Goal: Task Accomplishment & Management: Complete application form

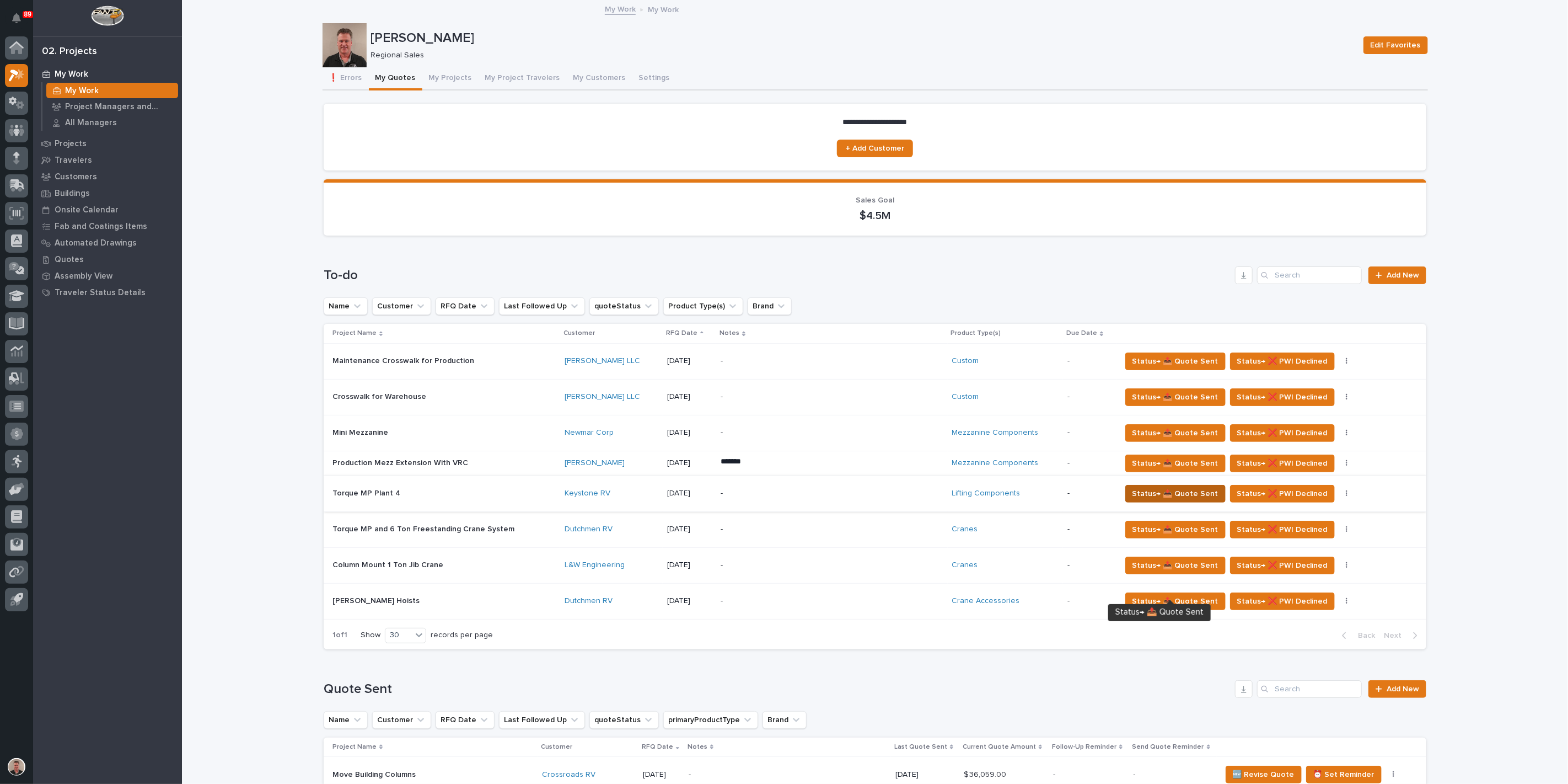
click at [1147, 500] on span "Status→ 📤 Quote Sent" at bounding box center [1176, 494] width 86 height 13
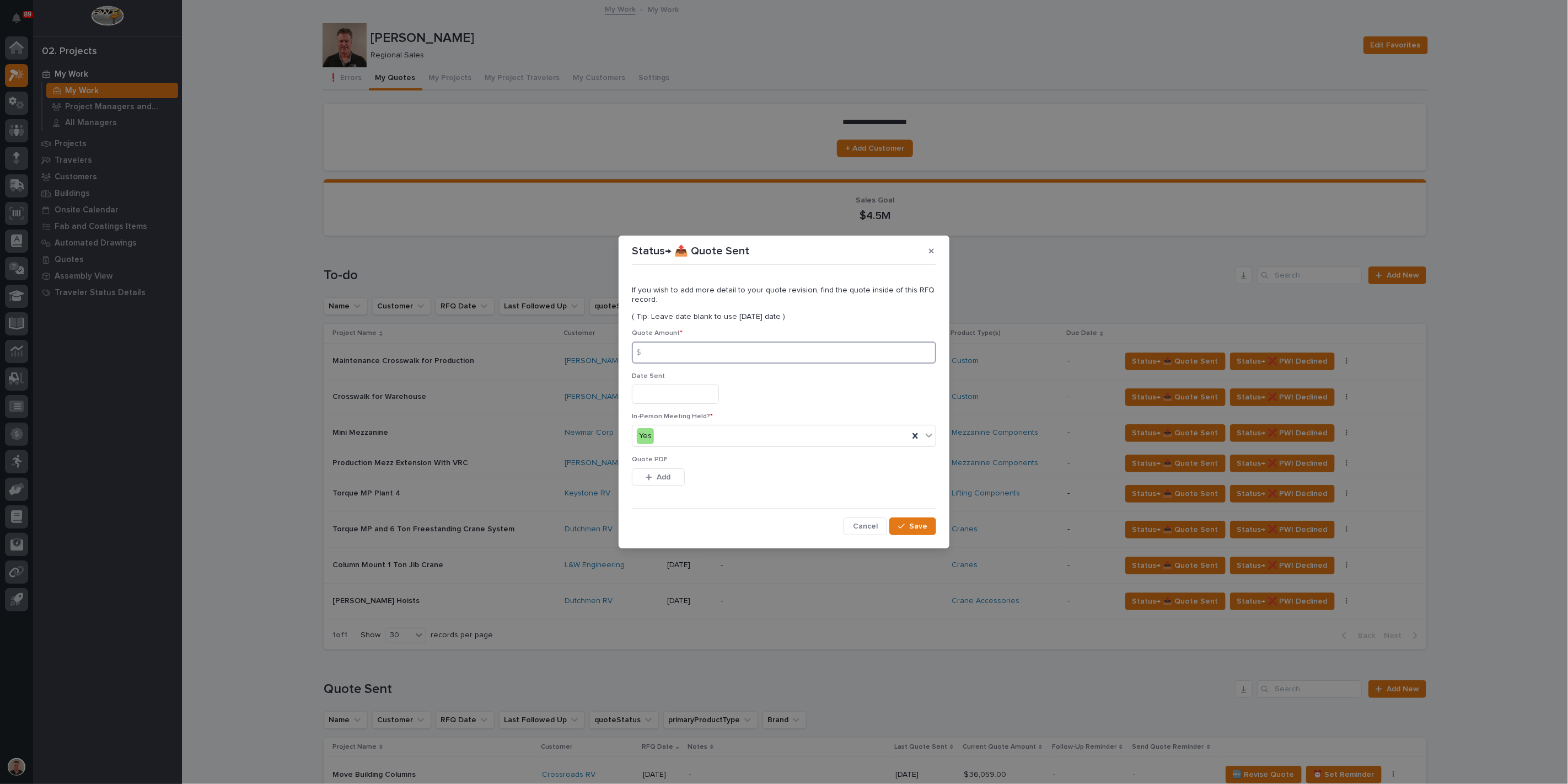
click at [726, 349] on input at bounding box center [784, 352] width 305 height 22
click at [778, 354] on input at bounding box center [784, 352] width 305 height 22
click at [718, 348] on input at bounding box center [784, 352] width 305 height 22
type input "75746"
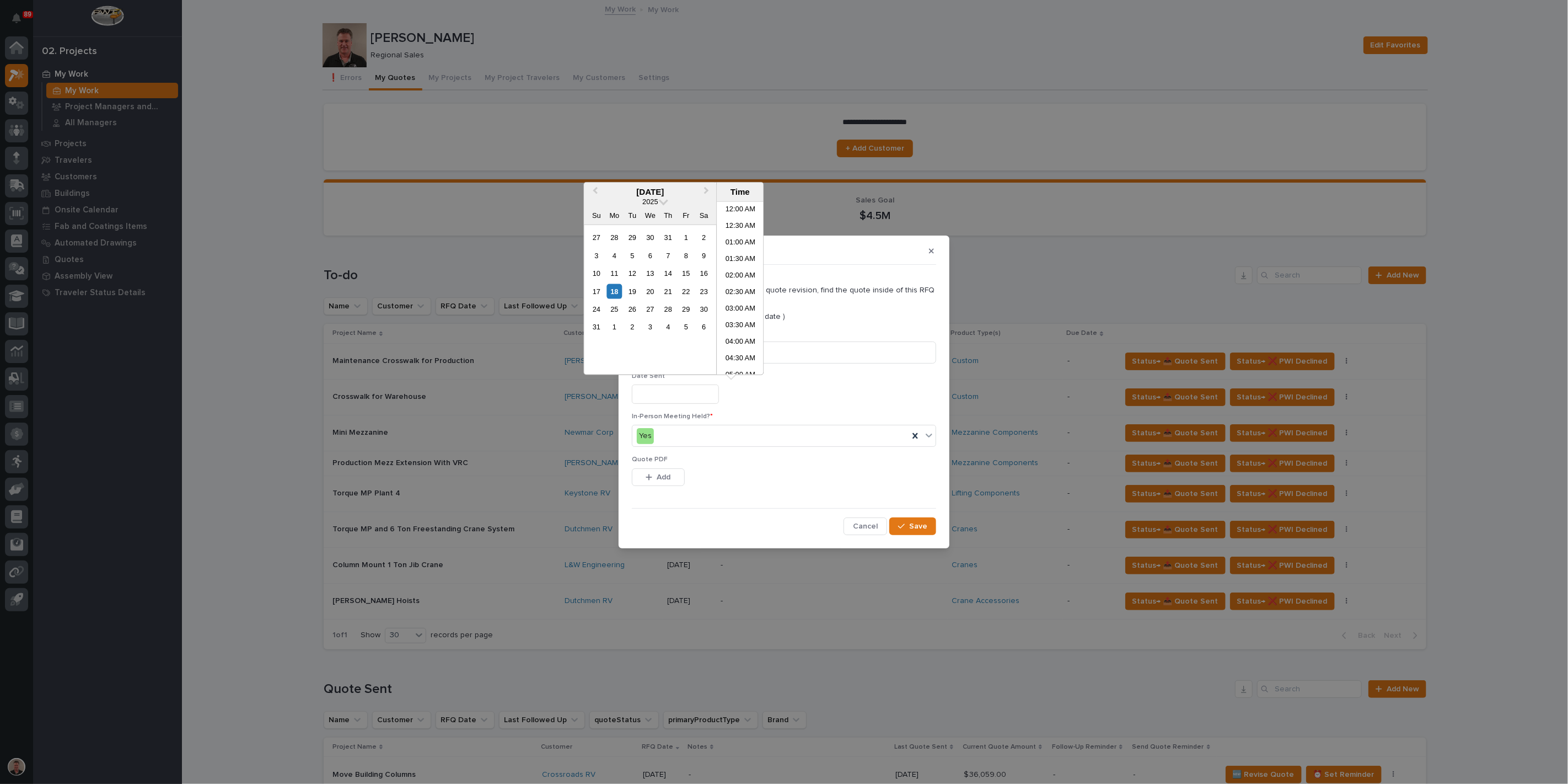
click at [688, 404] on input "text" at bounding box center [675, 394] width 87 height 20
click at [607, 299] on div "18" at bounding box center [615, 291] width 15 height 15
type input "**********"
click at [671, 482] on span "Add" at bounding box center [664, 477] width 14 height 10
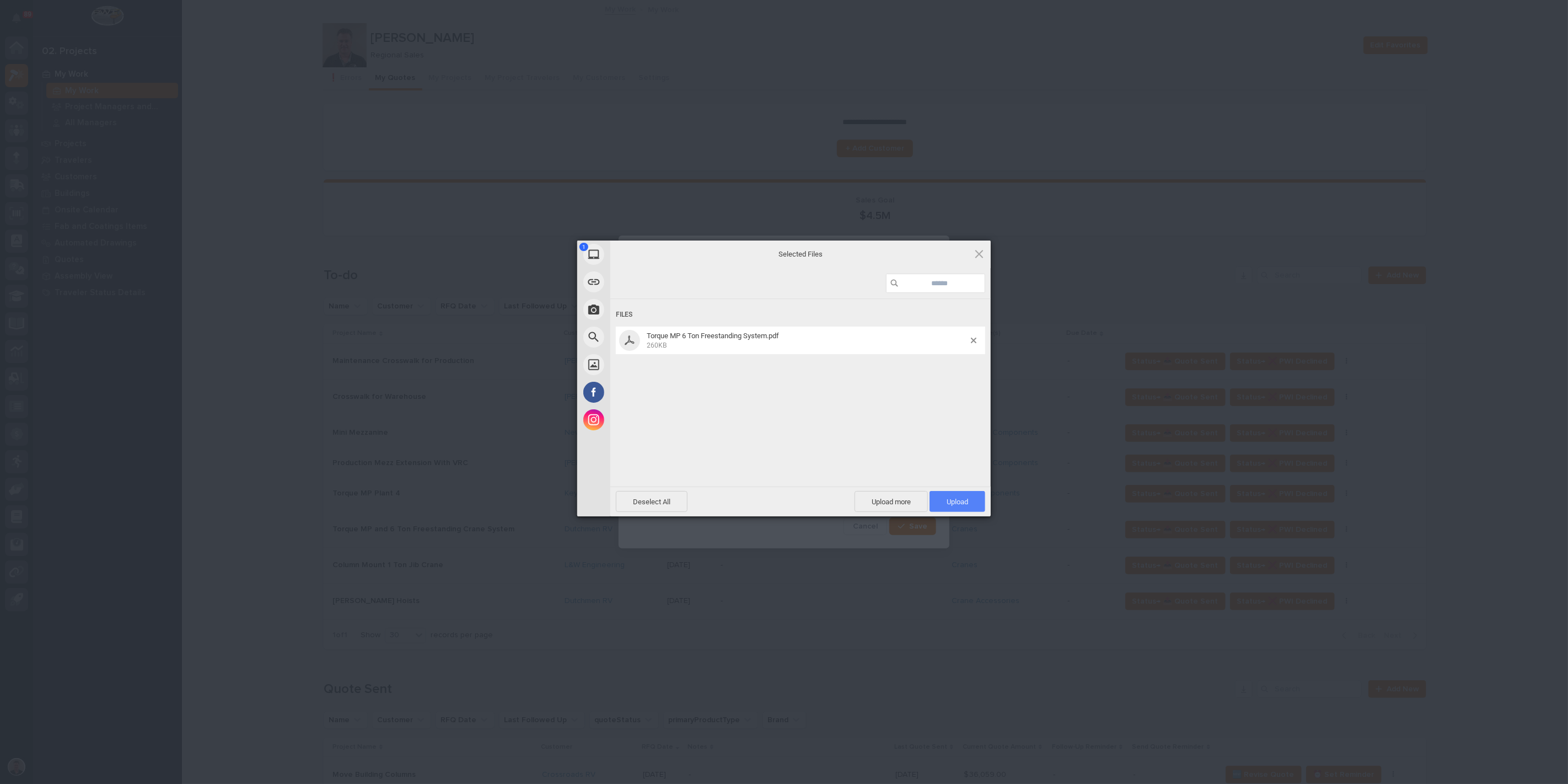
click at [955, 498] on span "Upload 1" at bounding box center [957, 501] width 56 height 21
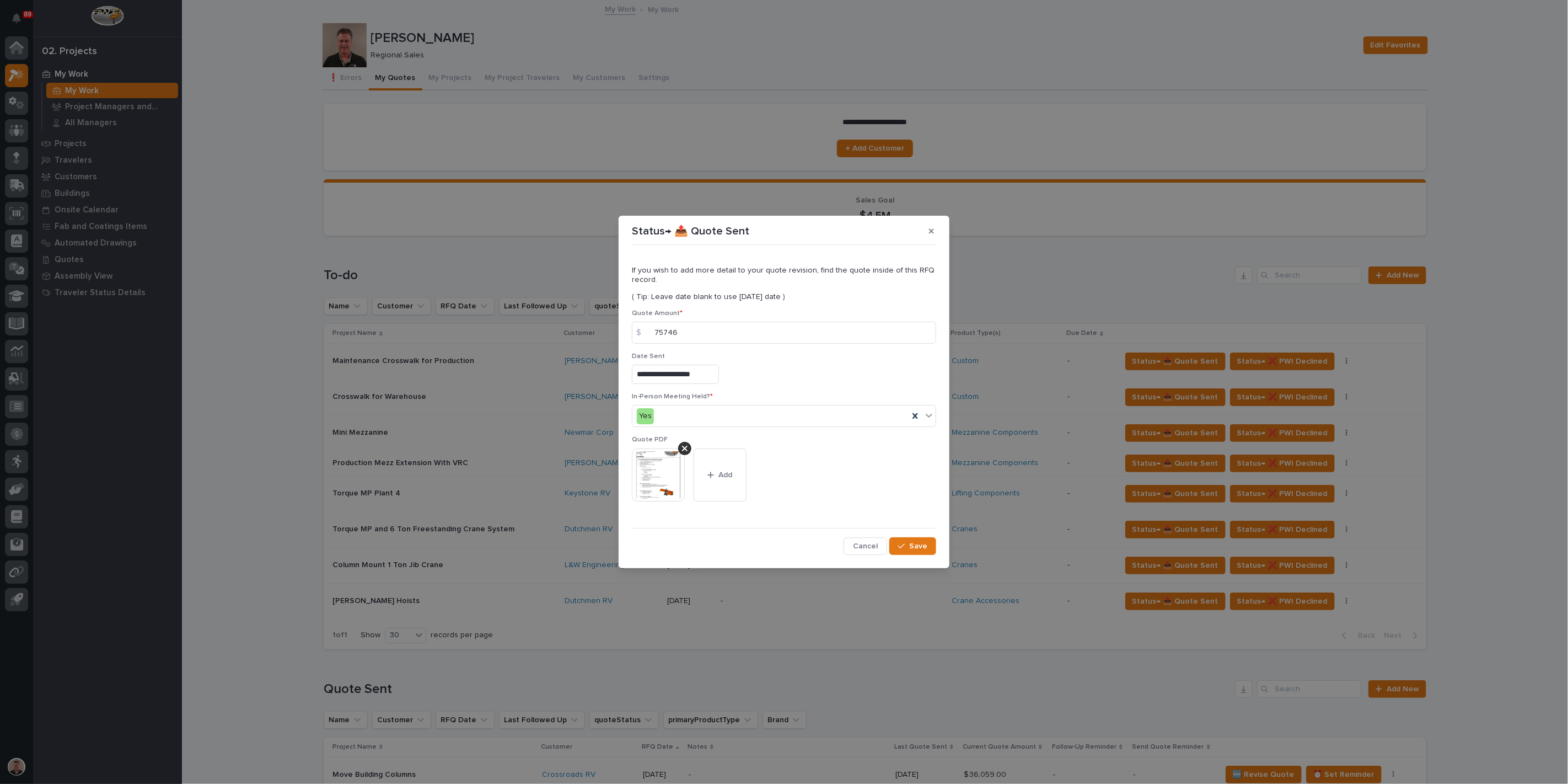
scroll to position [28, 0]
drag, startPoint x: 889, startPoint y: 559, endPoint x: 900, endPoint y: 560, distance: 11.0
click at [898, 550] on div "button" at bounding box center [904, 546] width 11 height 8
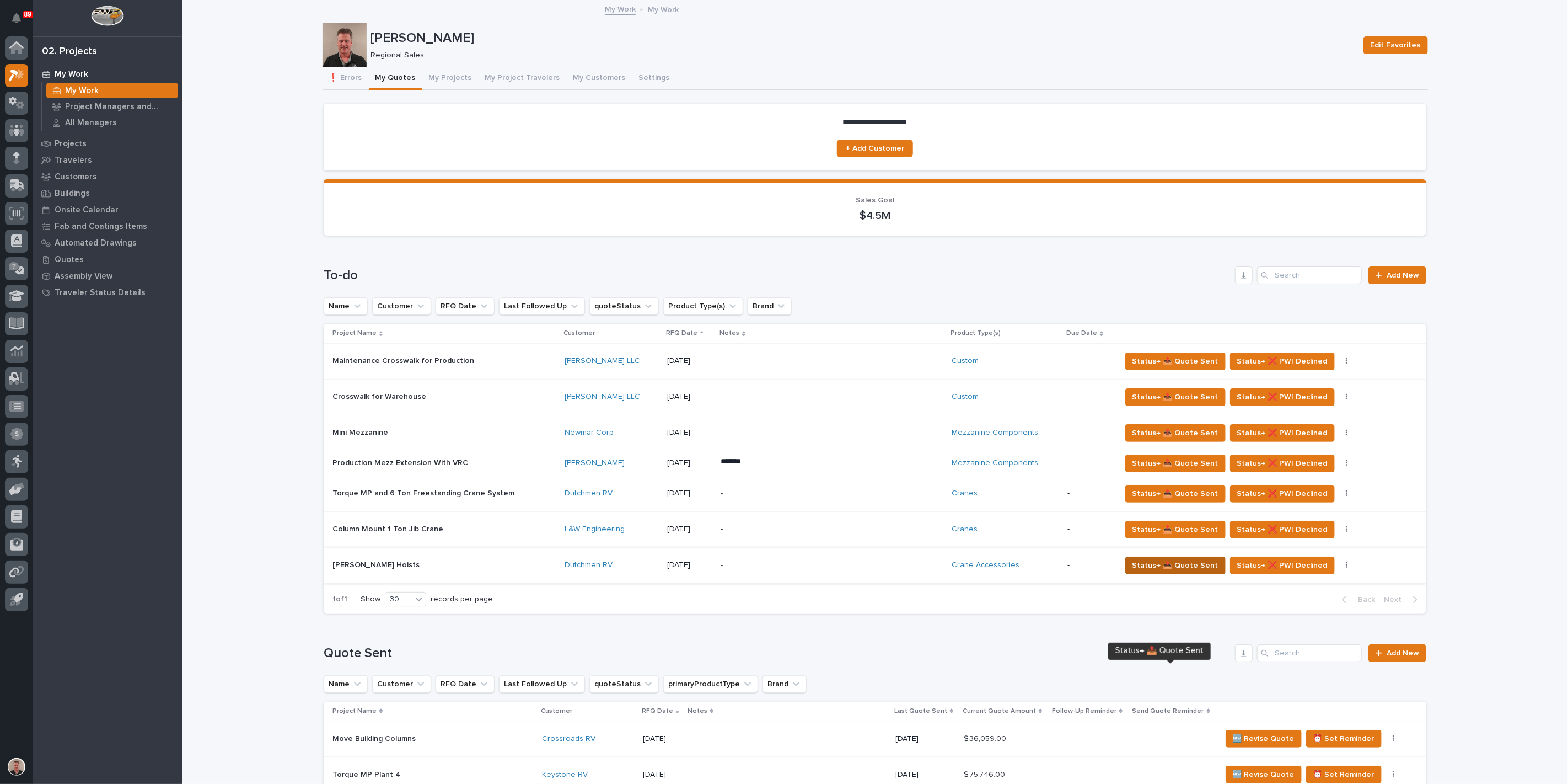
click at [1194, 572] on span "Status→ 📤 Quote Sent" at bounding box center [1176, 565] width 86 height 13
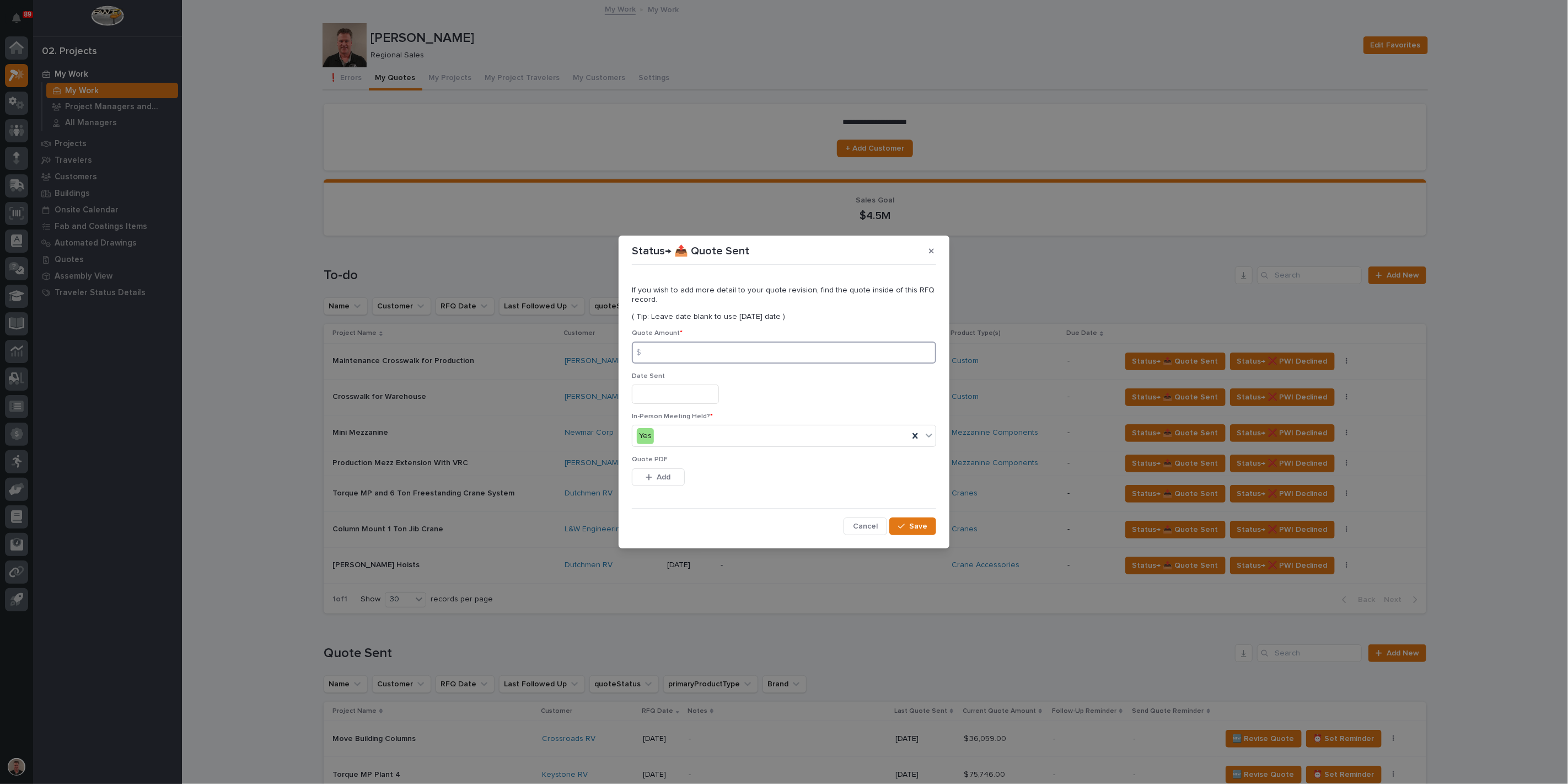
drag, startPoint x: 694, startPoint y: 345, endPoint x: 710, endPoint y: 344, distance: 16.0
click at [694, 346] on input at bounding box center [784, 352] width 305 height 22
click at [679, 486] on button "Add" at bounding box center [658, 477] width 53 height 18
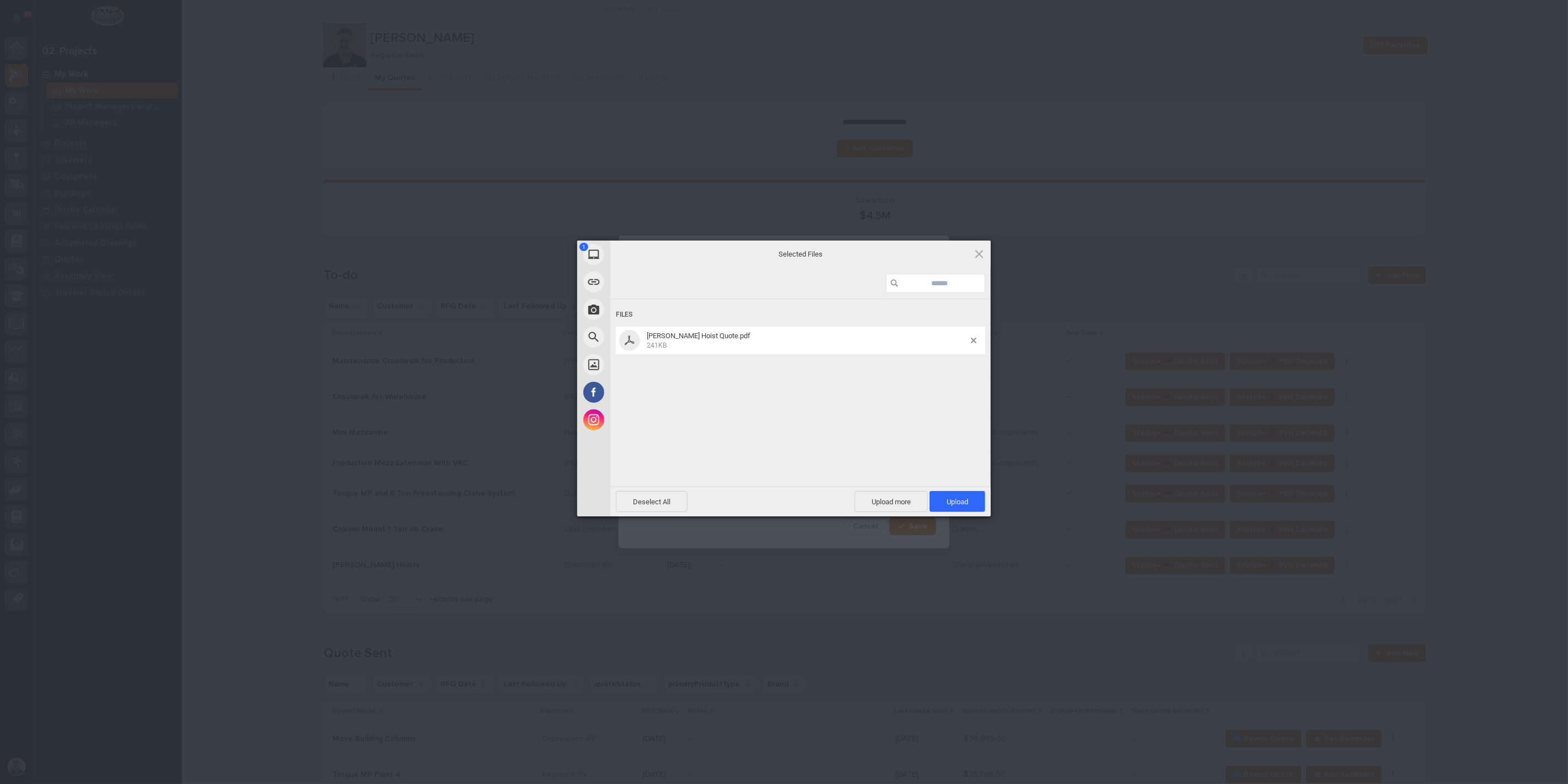
drag, startPoint x: 951, startPoint y: 500, endPoint x: 994, endPoint y: 483, distance: 46.2
click at [952, 500] on span "Upload 1" at bounding box center [957, 502] width 21 height 9
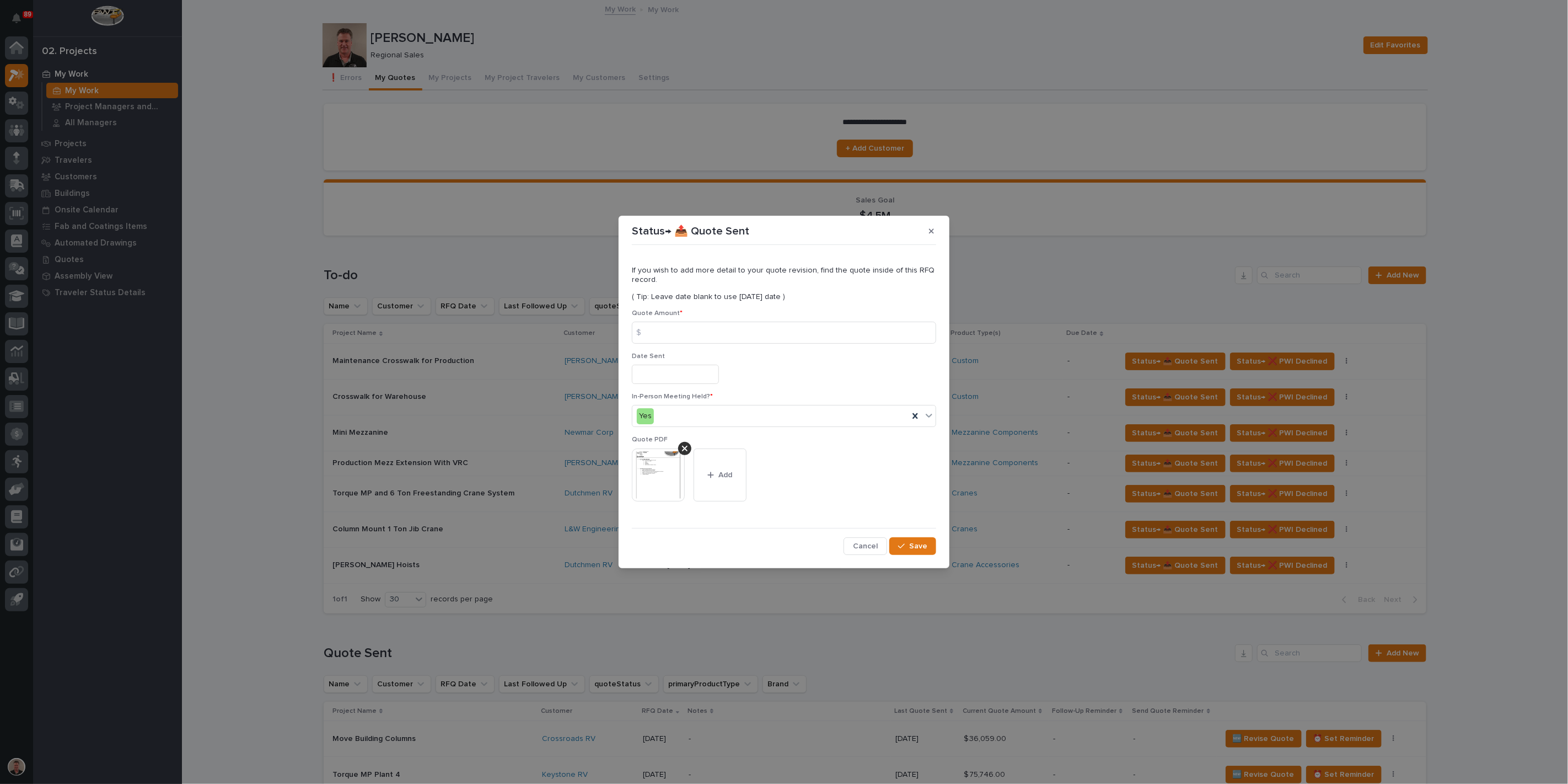
click at [701, 384] on input "text" at bounding box center [675, 374] width 87 height 20
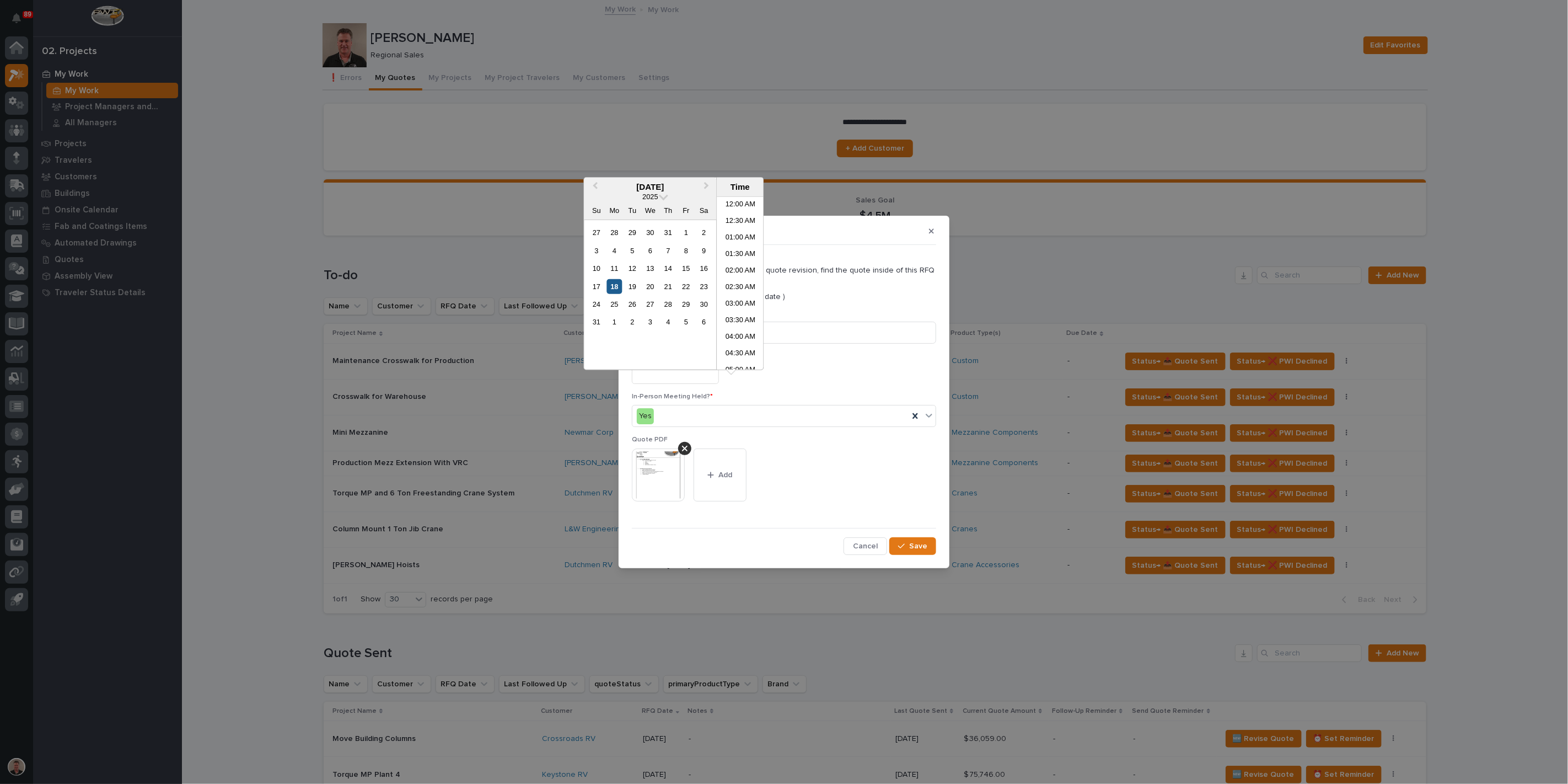
scroll to position [369, 0]
click at [607, 294] on div "18" at bounding box center [615, 286] width 15 height 15
type input "**********"
click at [800, 344] on input at bounding box center [784, 333] width 305 height 22
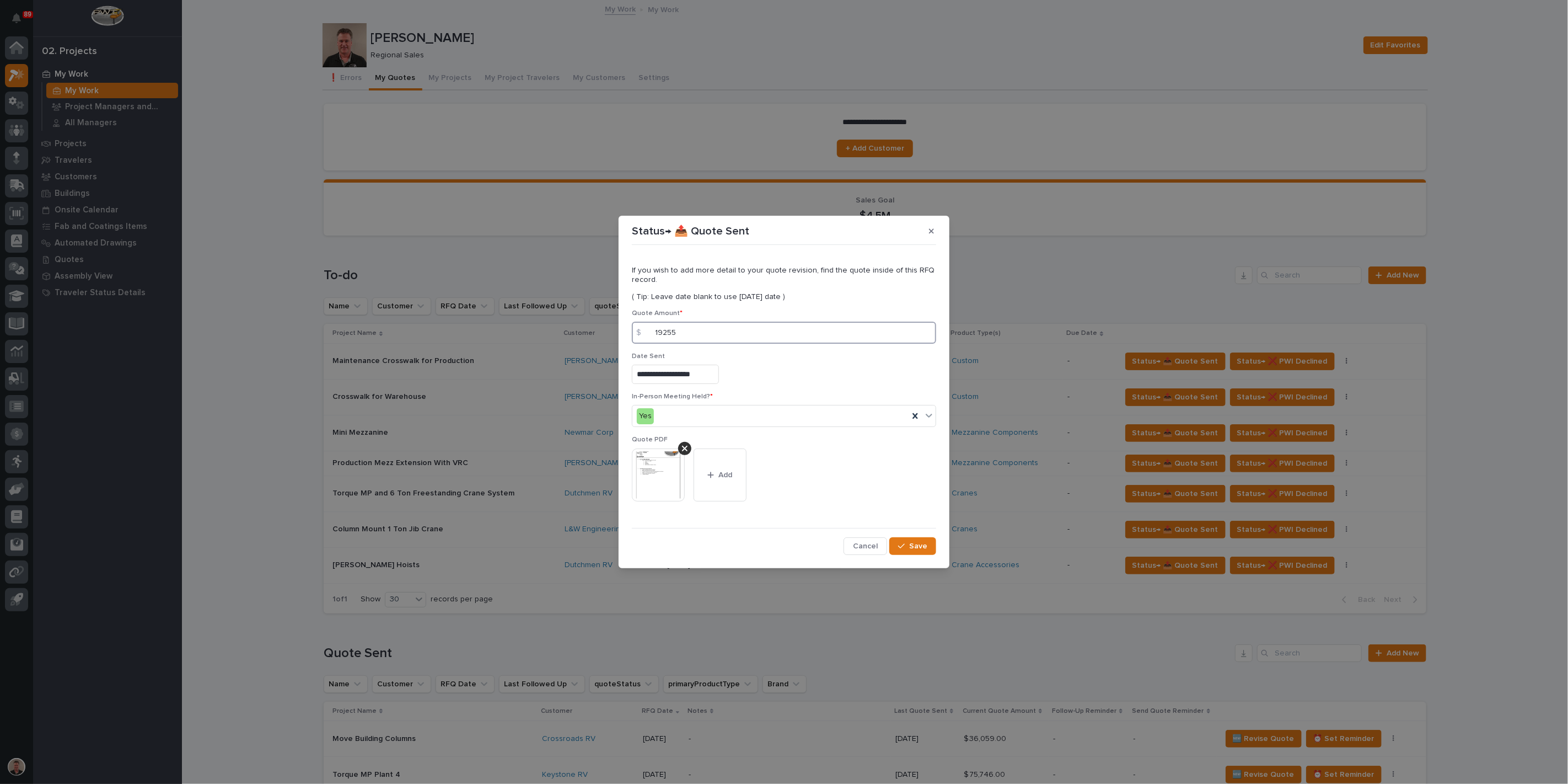
scroll to position [28, 0]
type input "19255"
click at [898, 550] on div "button" at bounding box center [904, 546] width 11 height 8
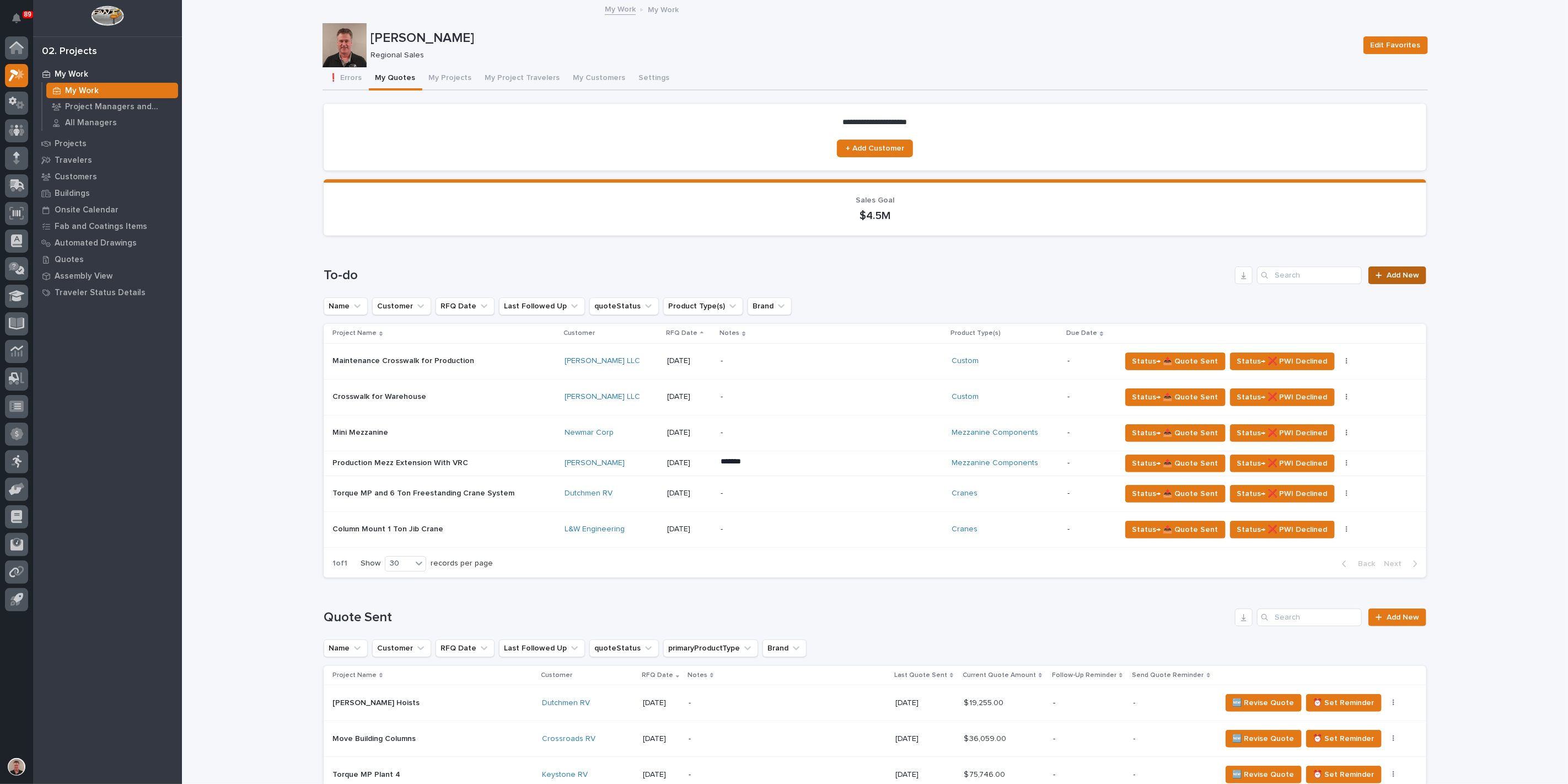
click at [1387, 279] on span "Add New" at bounding box center [1403, 275] width 32 height 8
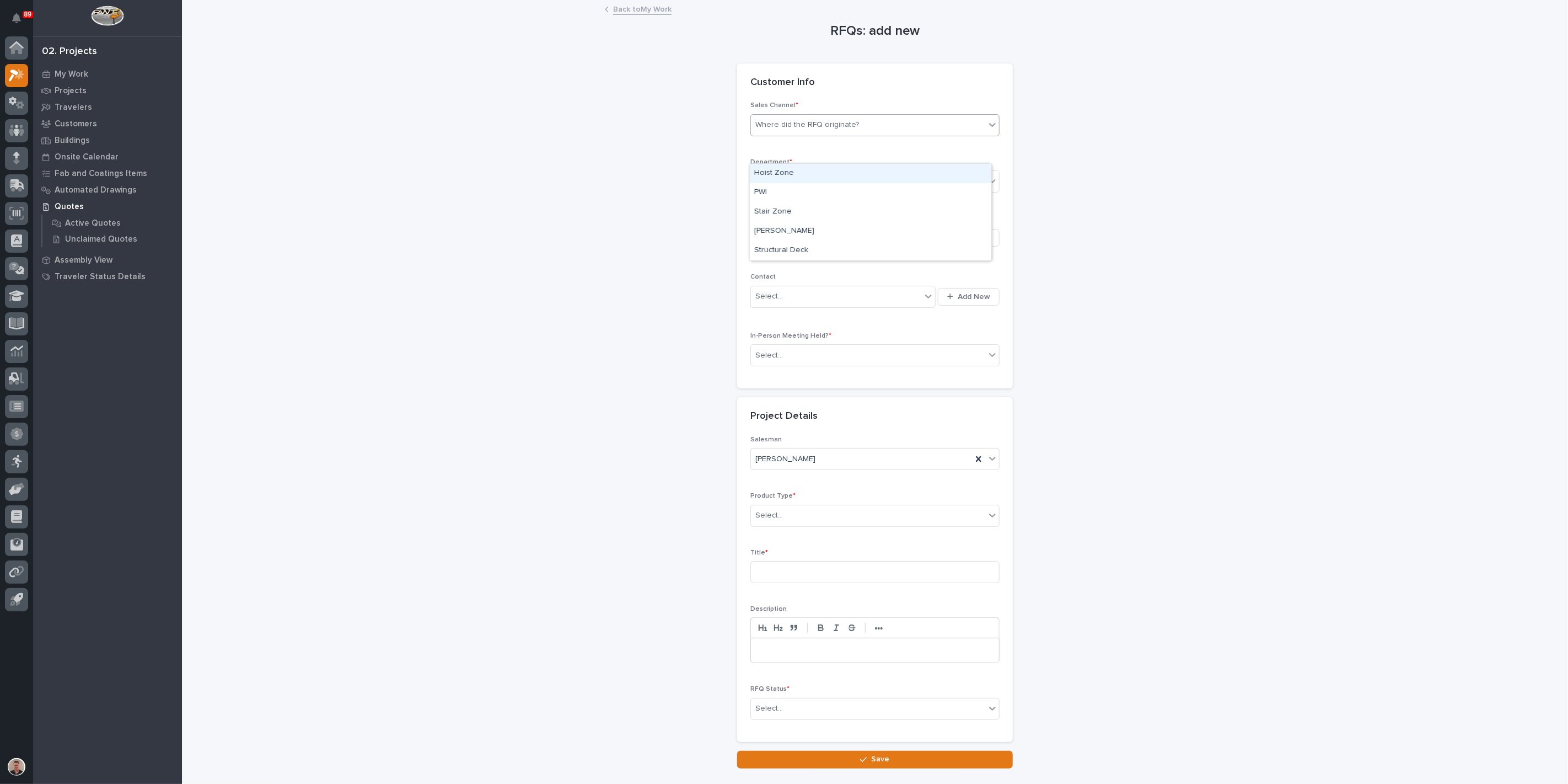
click at [785, 131] on div "Where did the RFQ originate?" at bounding box center [807, 125] width 104 height 12
click at [779, 192] on div "PWI" at bounding box center [871, 193] width 242 height 20
click at [786, 187] on div at bounding box center [785, 181] width 1 height 12
click at [778, 258] on span "Regional Sales" at bounding box center [783, 257] width 58 height 12
click at [773, 244] on div "Be sure to avoid duplicating customers" at bounding box center [825, 238] width 138 height 12
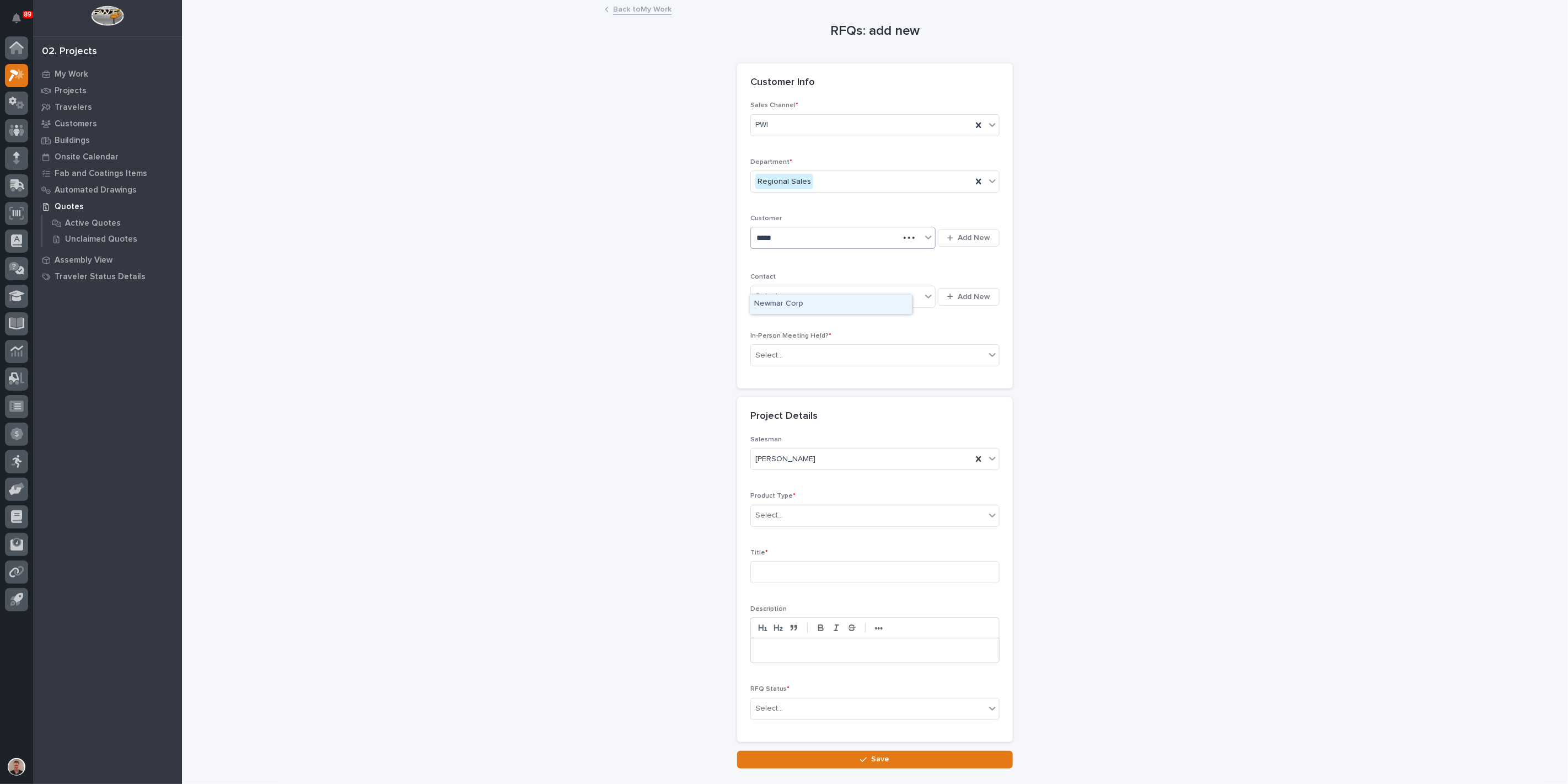
type input "******"
click at [775, 303] on div "Newmar Corp" at bounding box center [831, 304] width 162 height 20
click at [776, 302] on div "Select..." at bounding box center [769, 296] width 27 height 12
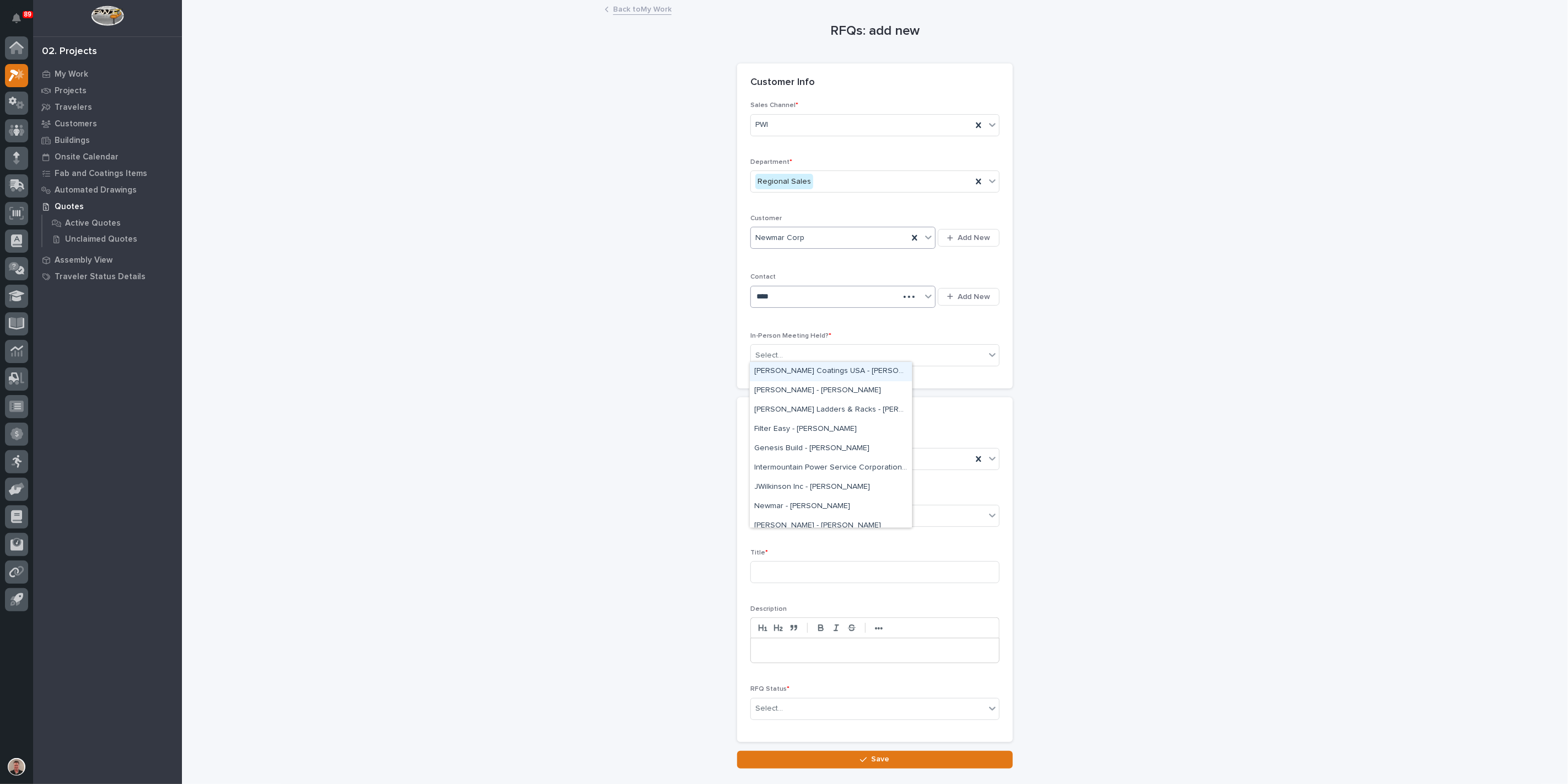
type input "*****"
click at [792, 432] on div "Newmar - [PERSON_NAME]" at bounding box center [831, 430] width 162 height 20
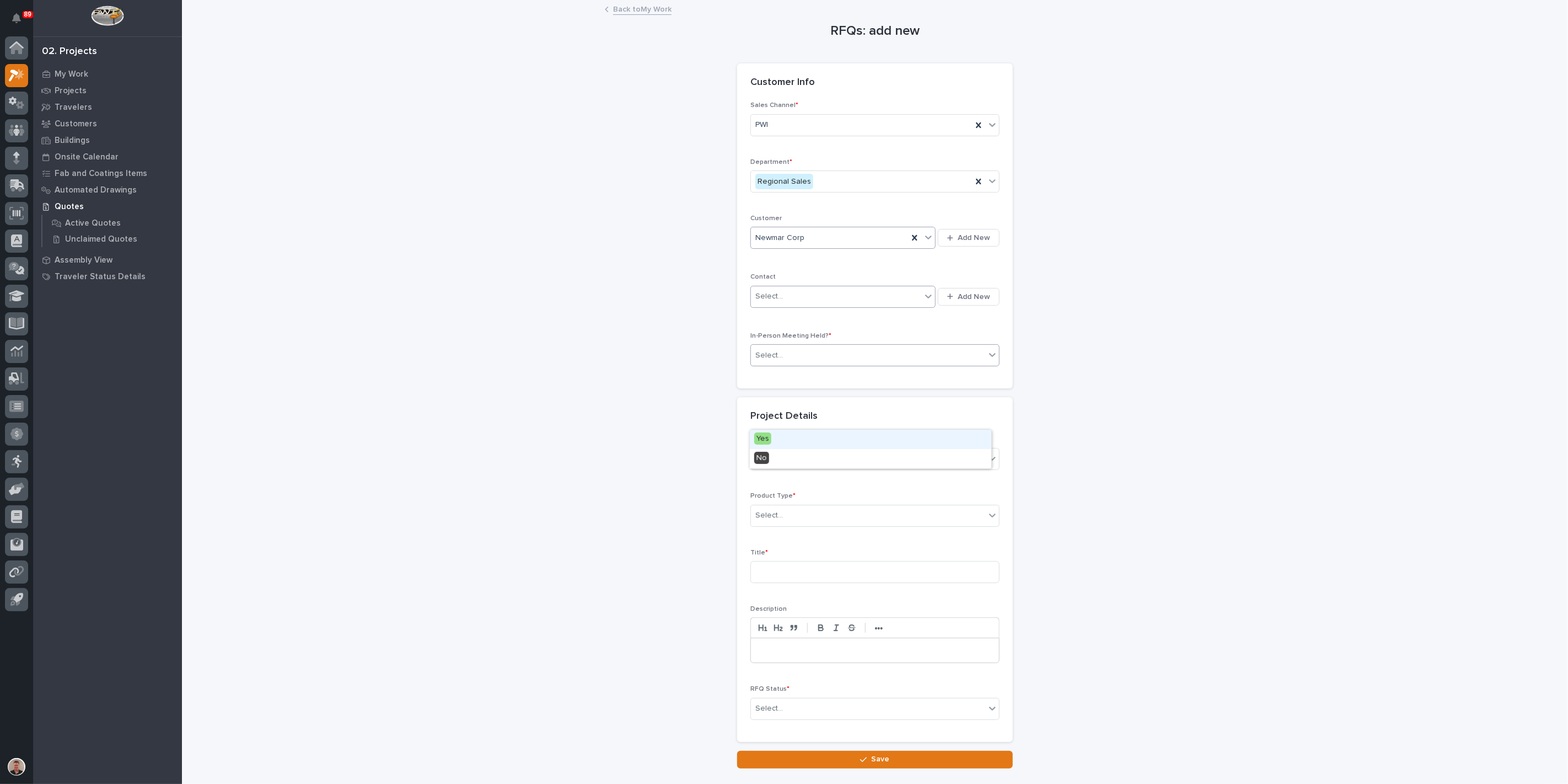
click at [801, 365] on div "Select..." at bounding box center [869, 355] width 234 height 18
click at [802, 441] on div "Yes" at bounding box center [871, 440] width 242 height 20
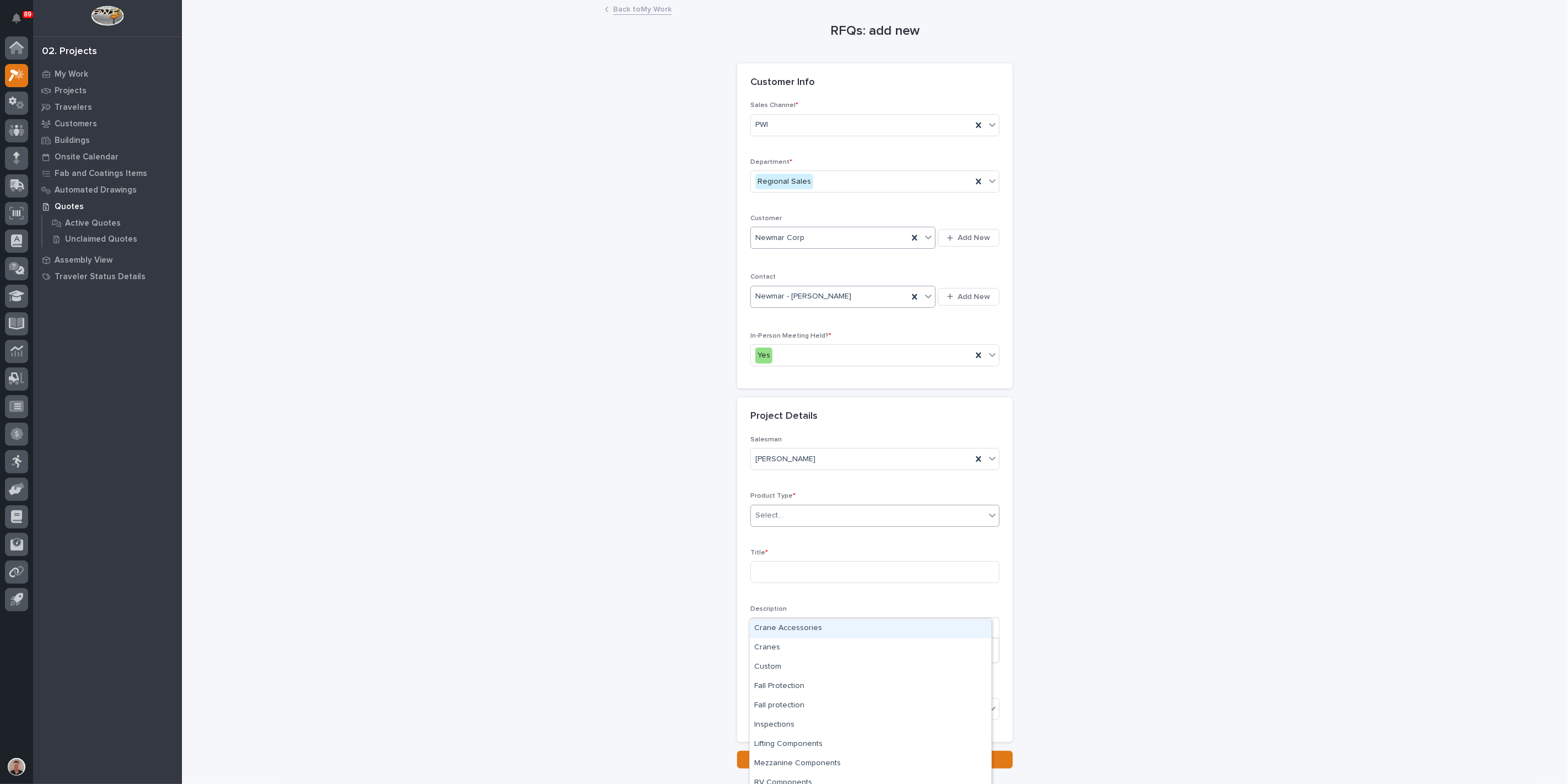
click at [783, 521] on div "Select..." at bounding box center [769, 515] width 27 height 12
click at [789, 671] on div "Custom" at bounding box center [871, 667] width 242 height 20
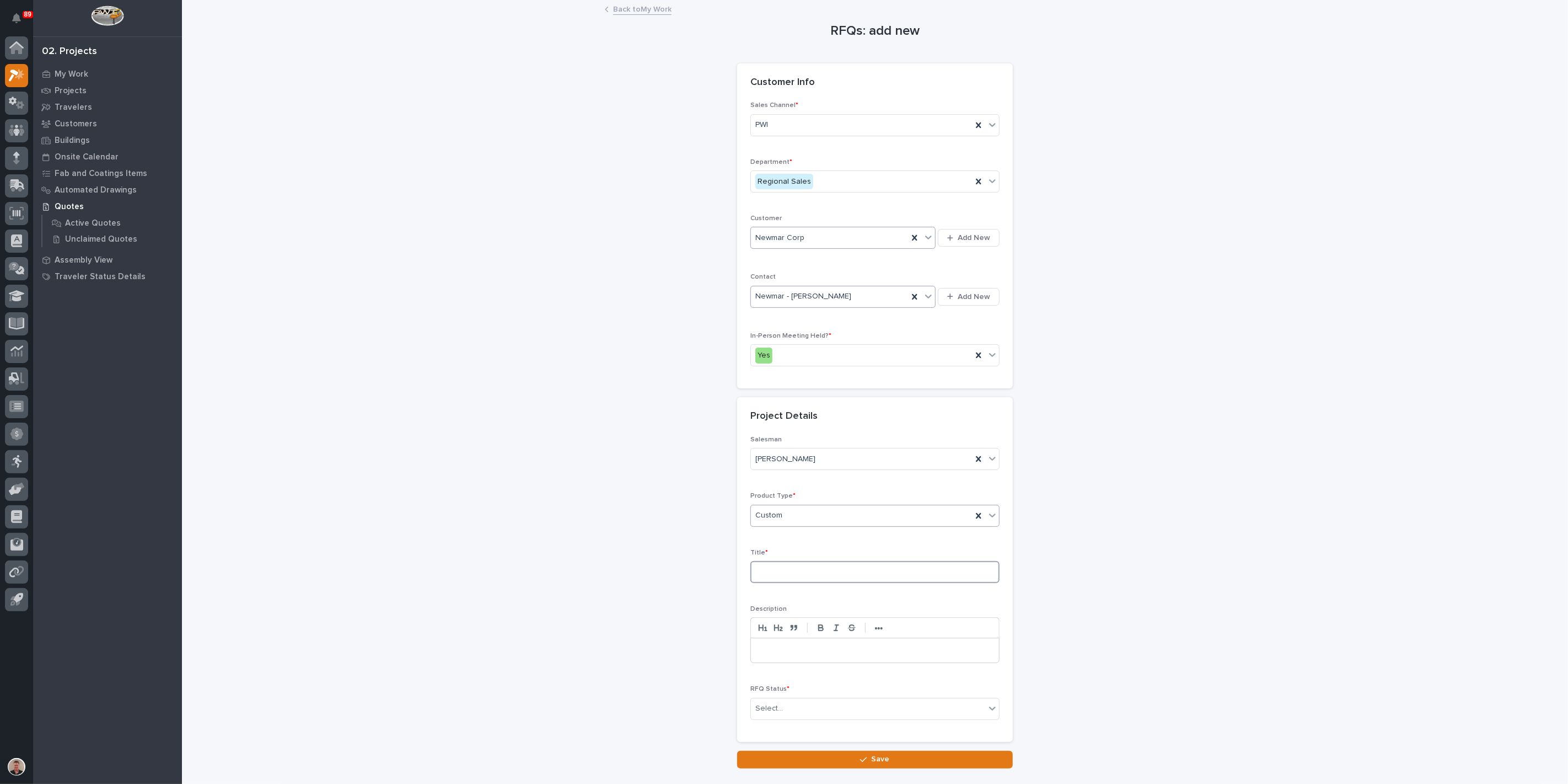
click at [791, 583] on input at bounding box center [875, 572] width 249 height 22
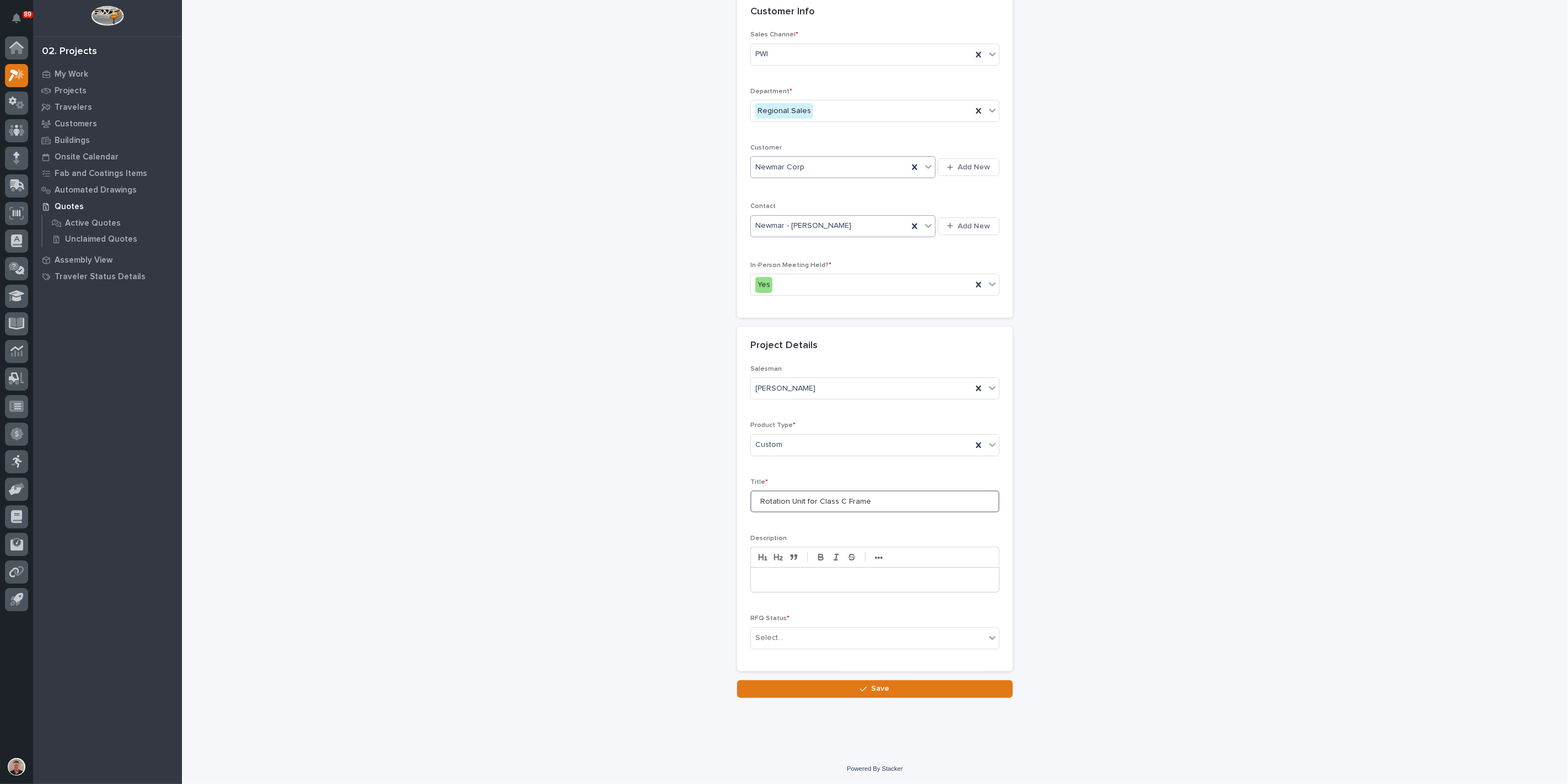
scroll to position [206, 0]
type input "Rotation Unit for Class C Frame"
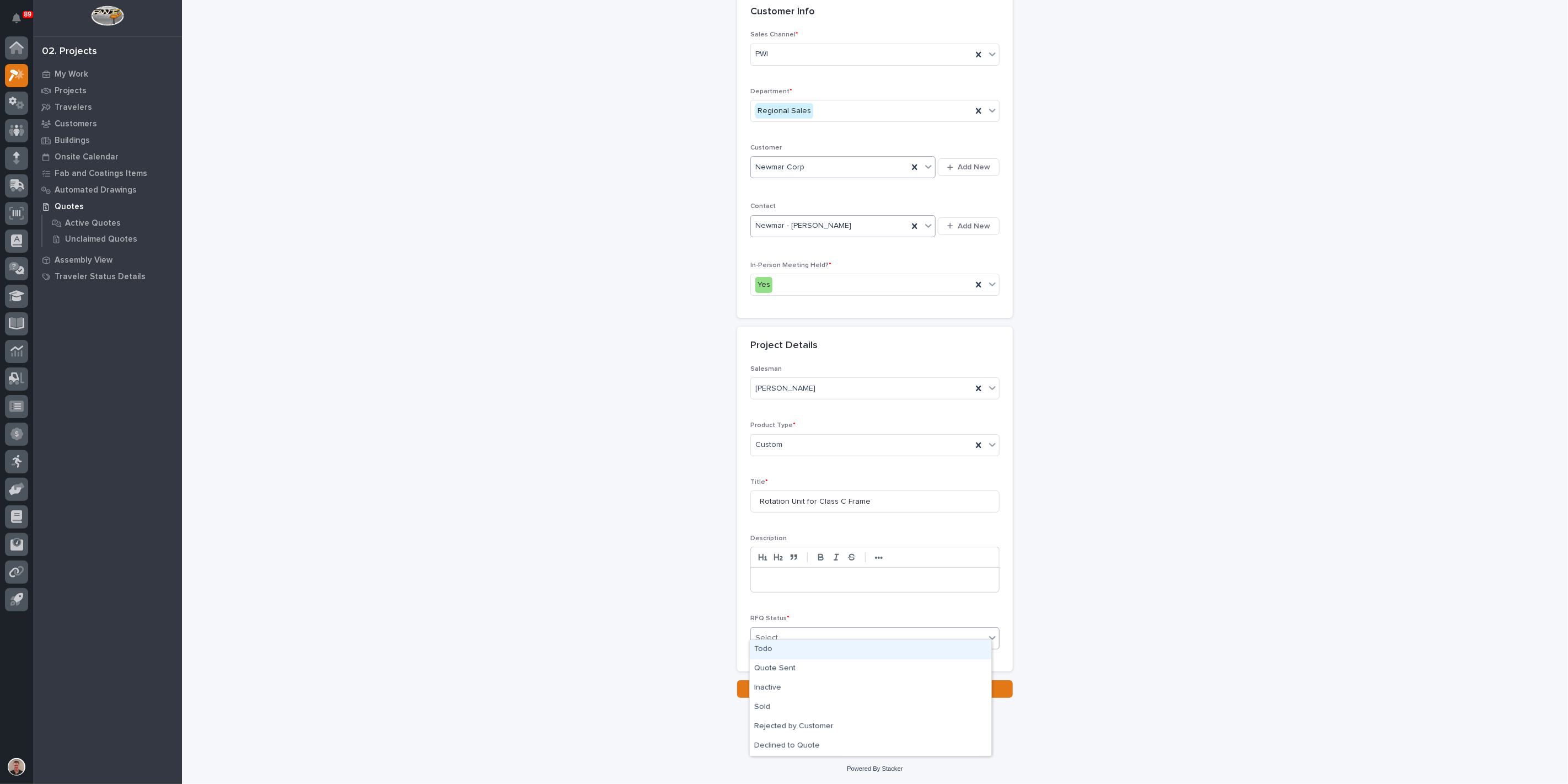
click at [798, 632] on div "Select..." at bounding box center [869, 638] width 234 height 18
click at [800, 652] on div "Todo" at bounding box center [871, 650] width 242 height 20
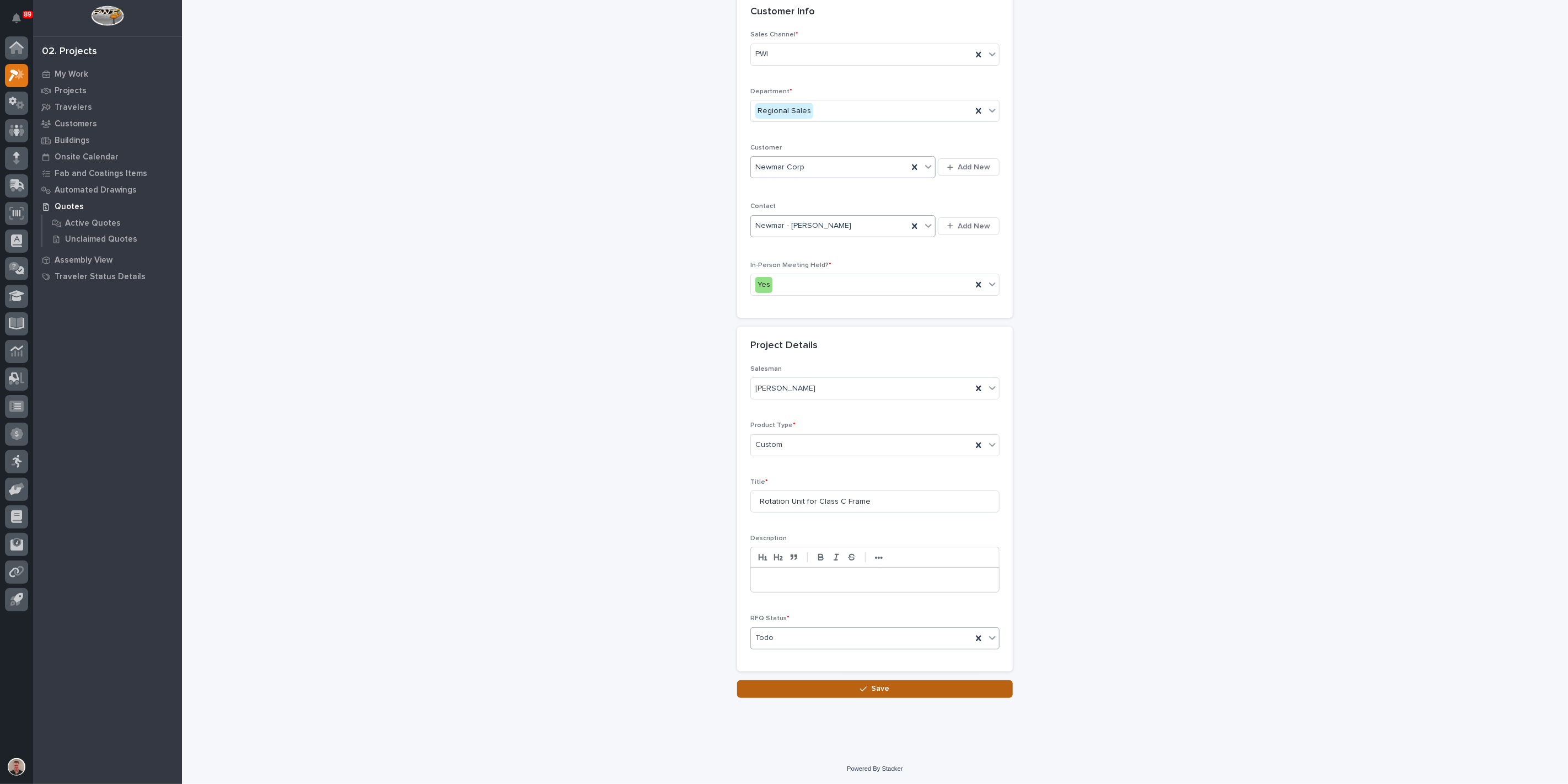
click at [817, 690] on button "Save" at bounding box center [875, 689] width 276 height 18
